Goal: Transaction & Acquisition: Purchase product/service

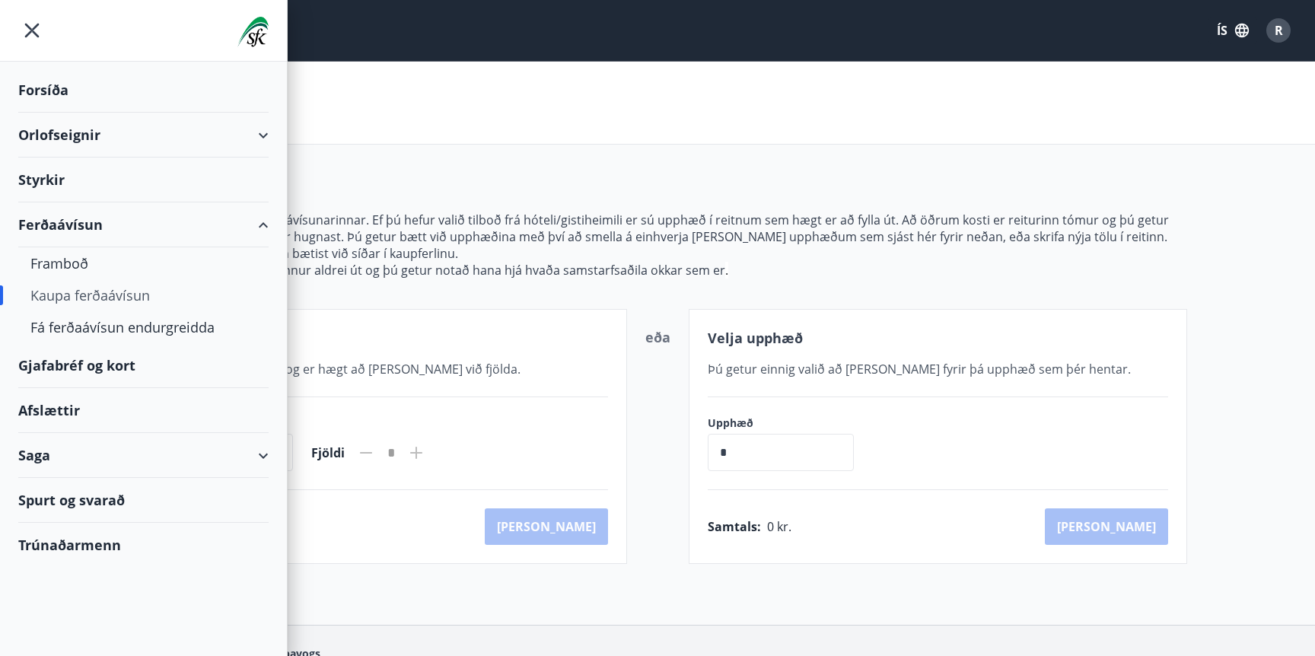
click at [1048, 121] on div "Kaupa ferðaávísun" at bounding box center [657, 103] width 1315 height 83
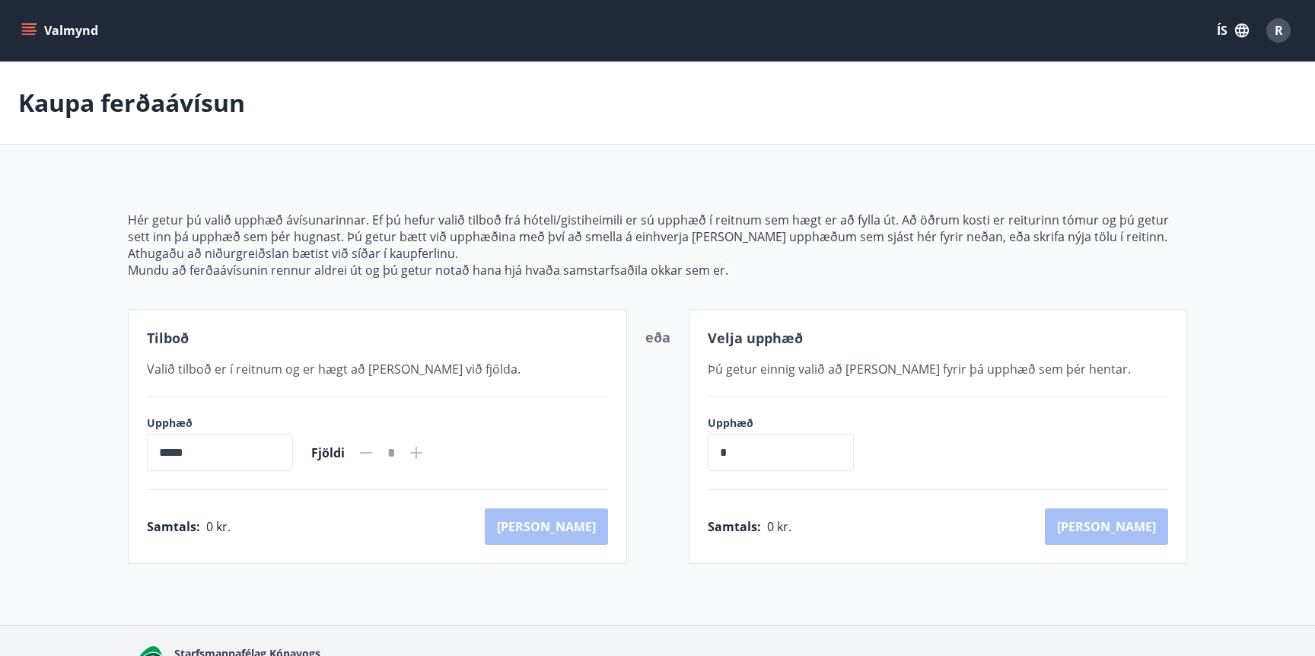
click at [26, 37] on icon "menu" at bounding box center [28, 30] width 15 height 15
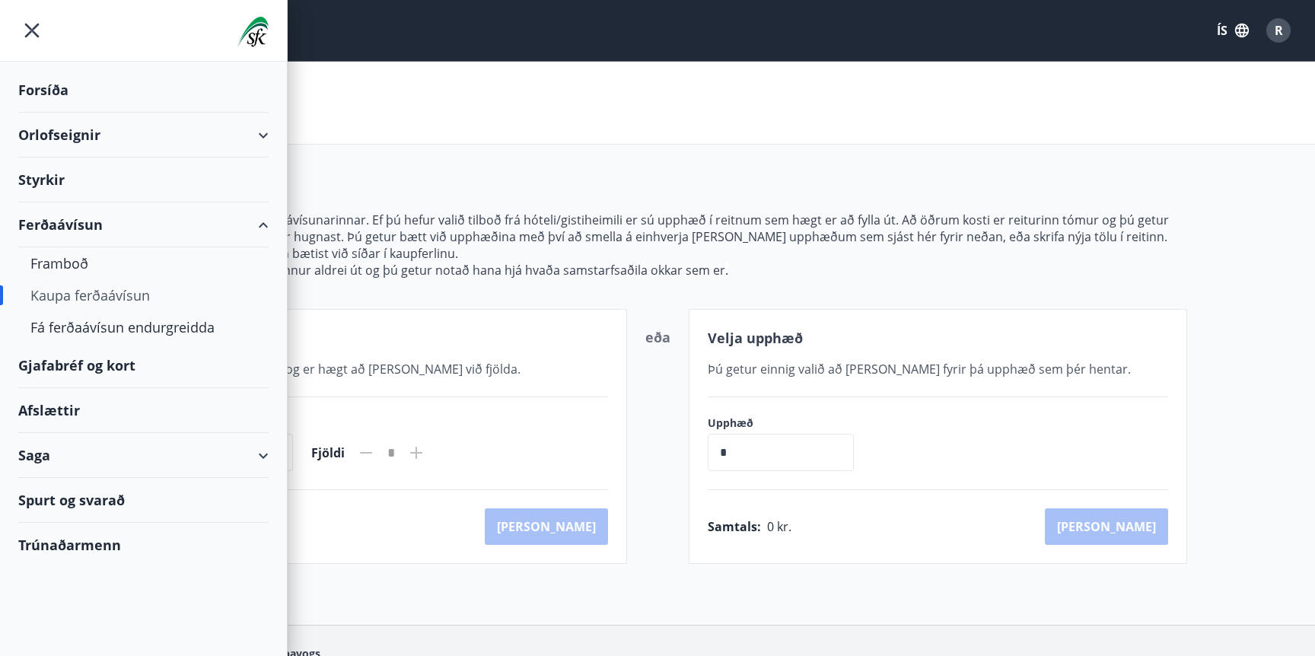
click at [100, 373] on div "Gjafabréf og kort" at bounding box center [143, 365] width 250 height 45
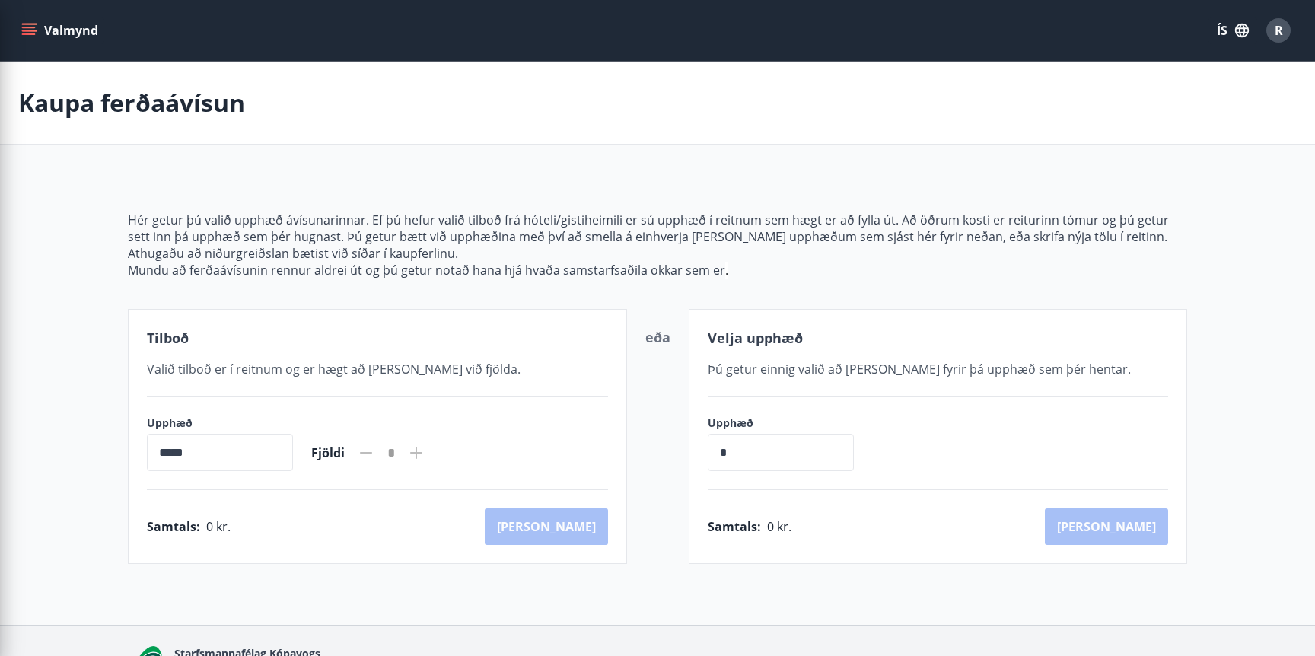
click at [953, 97] on div "Kaupa ferðaávísun" at bounding box center [657, 103] width 1315 height 83
click at [27, 27] on icon "menu" at bounding box center [29, 28] width 14 height 2
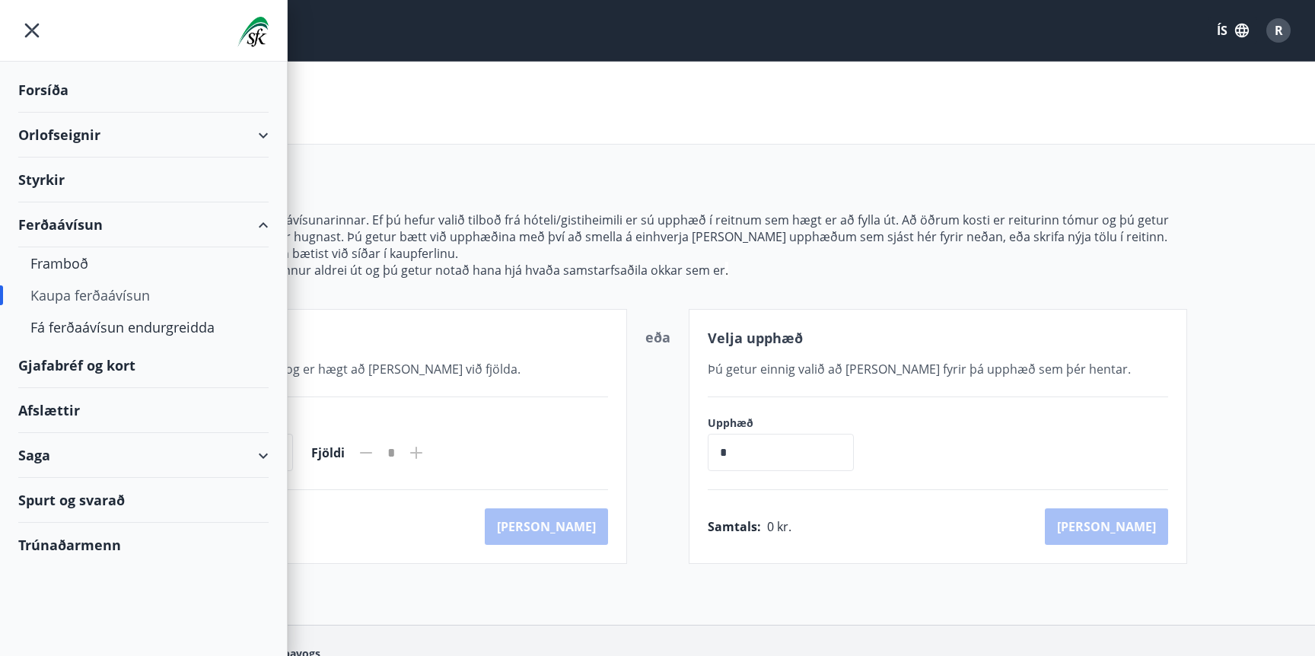
click at [129, 358] on div "Gjafabréf og kort" at bounding box center [143, 365] width 250 height 45
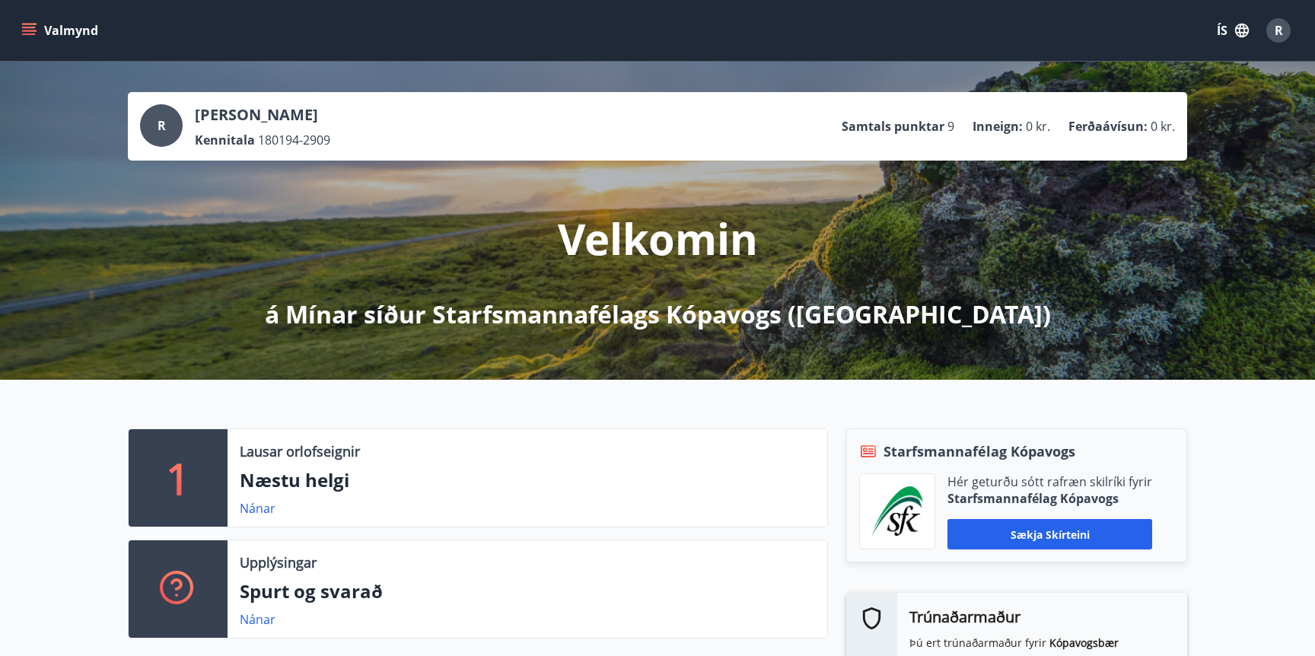
click at [25, 34] on icon "menu" at bounding box center [29, 34] width 14 height 2
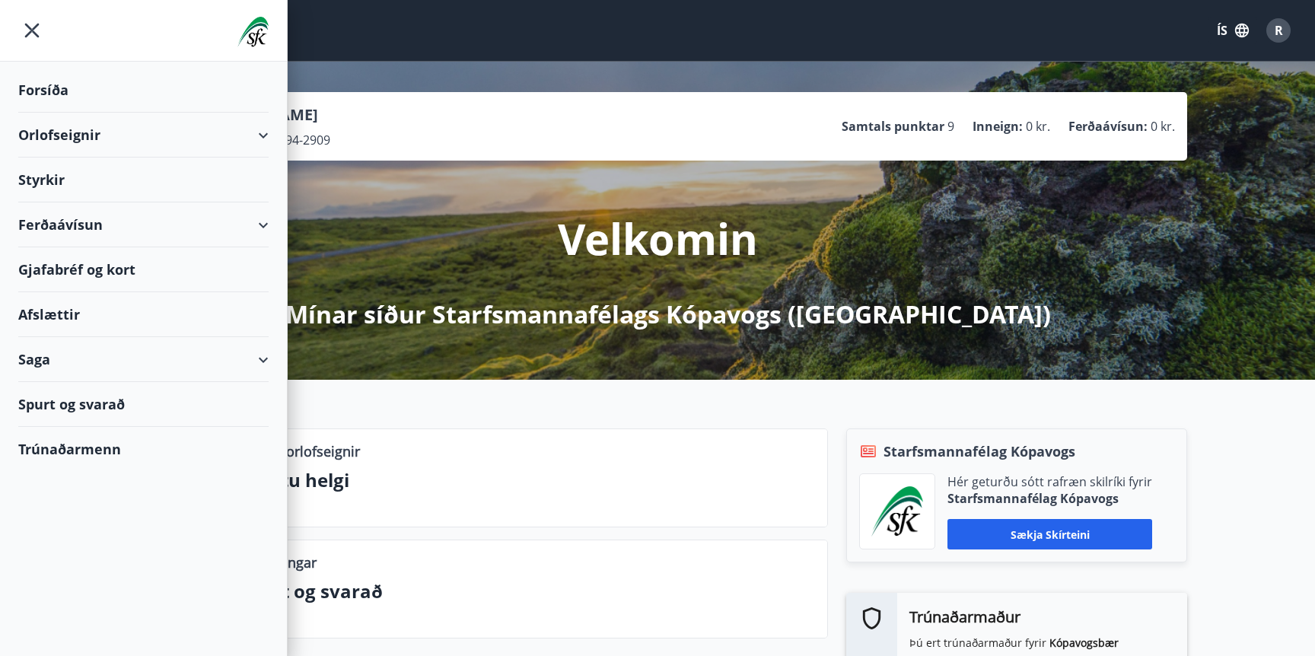
click at [105, 255] on div "Gjafabréf og kort" at bounding box center [143, 269] width 250 height 45
click at [1010, 256] on div "Velkomin á Mínar síður Starfsmannafélags Kópavogs (SfK)" at bounding box center [657, 246] width 852 height 170
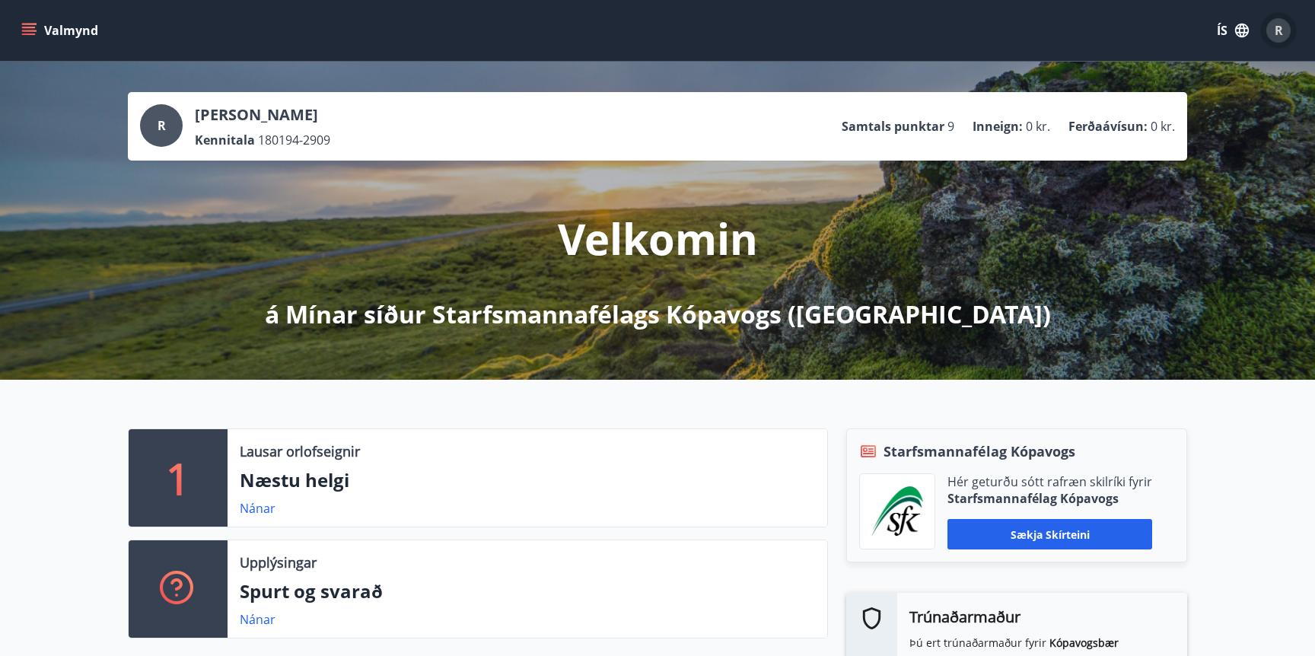
click at [1266, 40] on span "R" at bounding box center [1278, 30] width 24 height 24
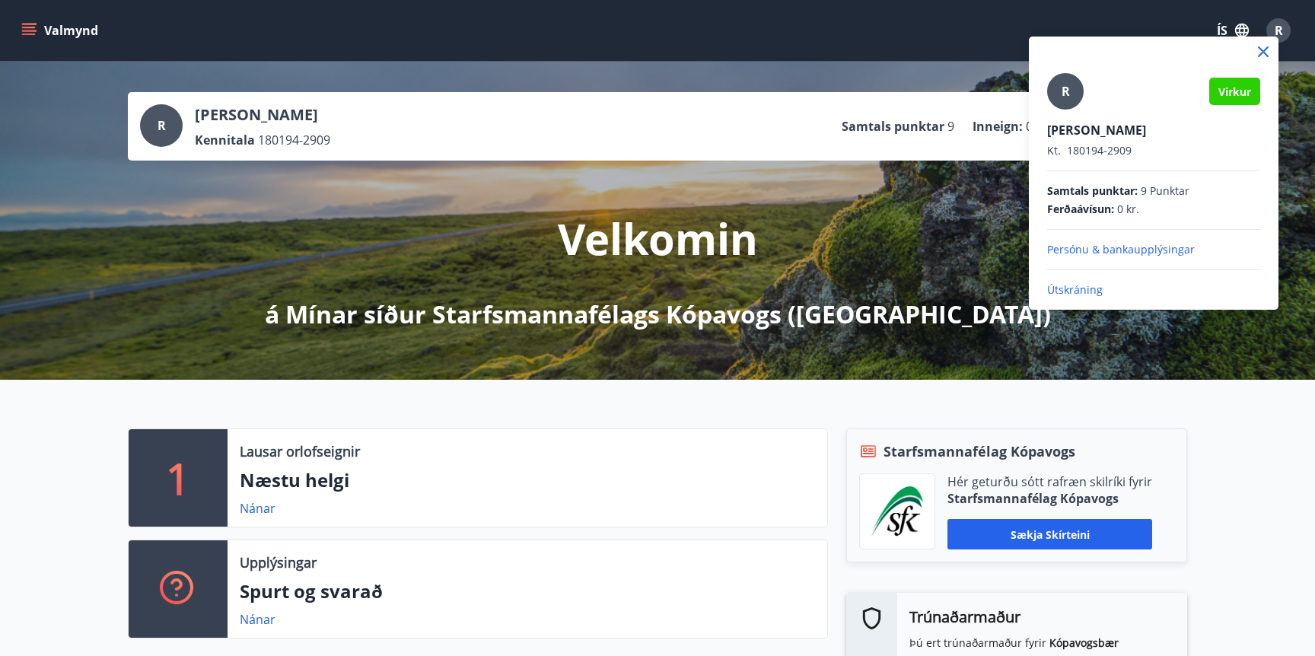
click at [1127, 188] on span "Samtals punktar :" at bounding box center [1092, 190] width 91 height 15
click at [1261, 57] on icon at bounding box center [1263, 52] width 18 height 18
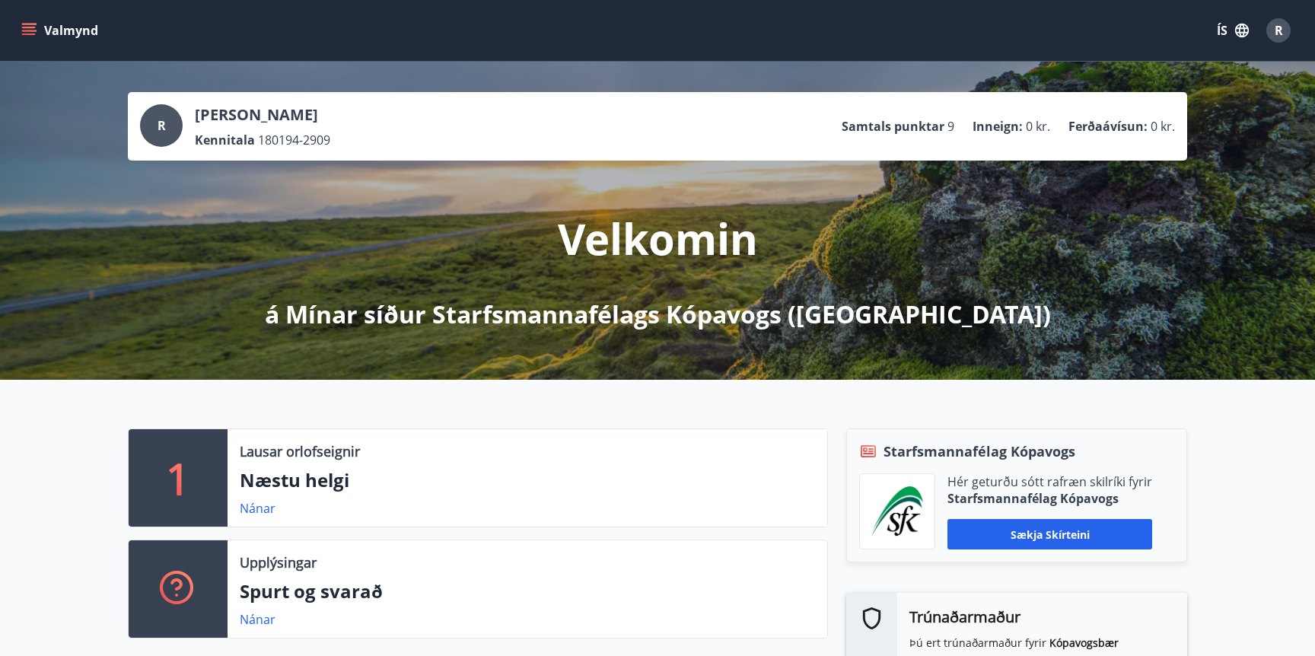
click at [219, 110] on p "Rebekka Jóhannesdóttir" at bounding box center [262, 114] width 135 height 21
click at [173, 132] on div "R" at bounding box center [161, 125] width 43 height 43
click at [34, 37] on icon "menu" at bounding box center [28, 30] width 15 height 15
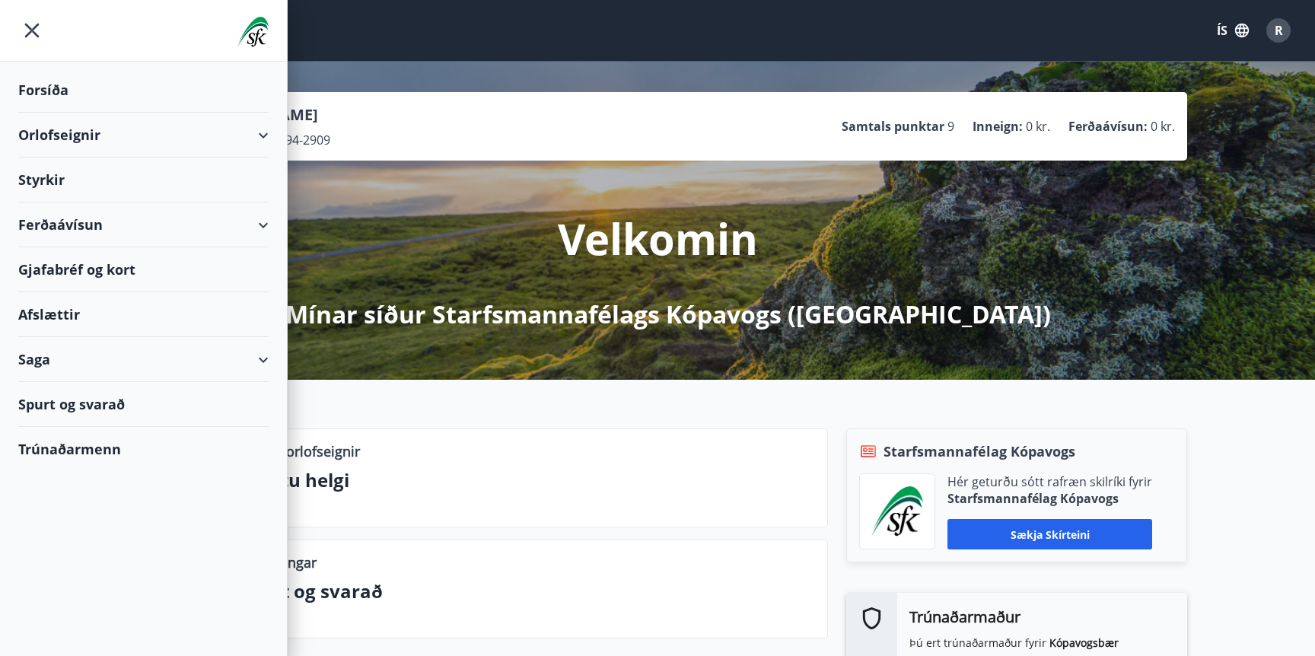
click at [139, 269] on div "Gjafabréf og kort" at bounding box center [143, 269] width 250 height 45
